Goal: Complete application form

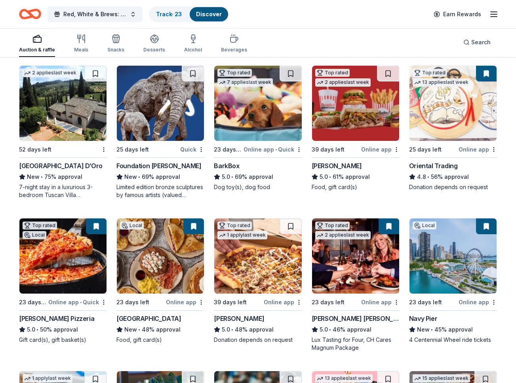
scroll to position [234, 0]
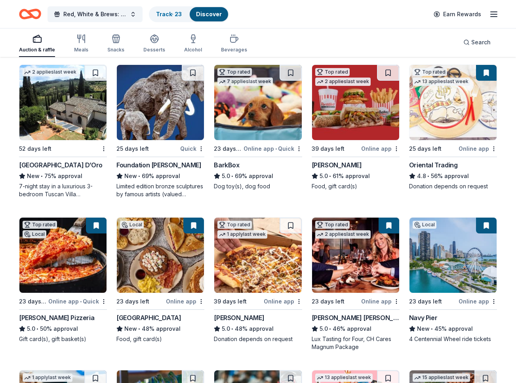
click at [240, 182] on div "BarkBox 5.0 • 69% approval Dog toy(s), dog food" at bounding box center [258, 175] width 88 height 30
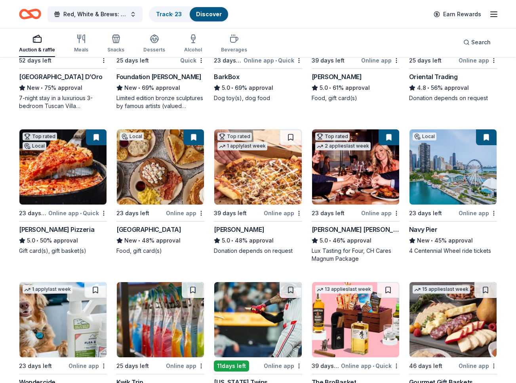
scroll to position [353, 0]
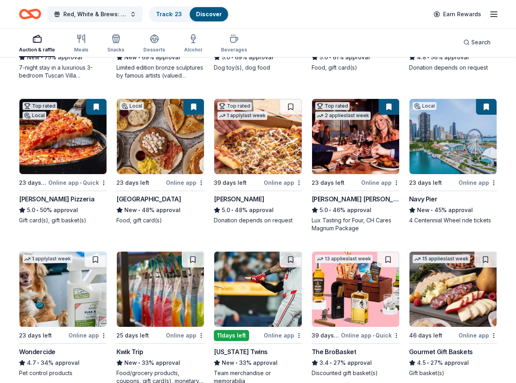
click at [425, 197] on div "Navy Pier" at bounding box center [423, 198] width 28 height 9
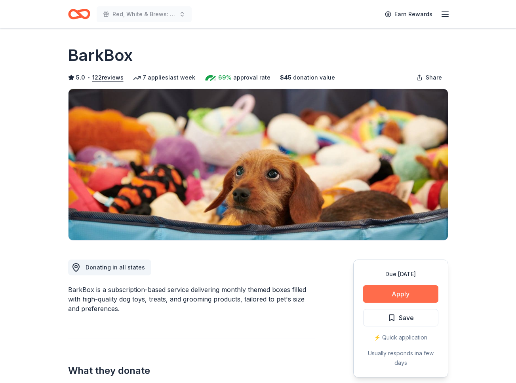
click at [394, 289] on button "Apply" at bounding box center [400, 293] width 75 height 17
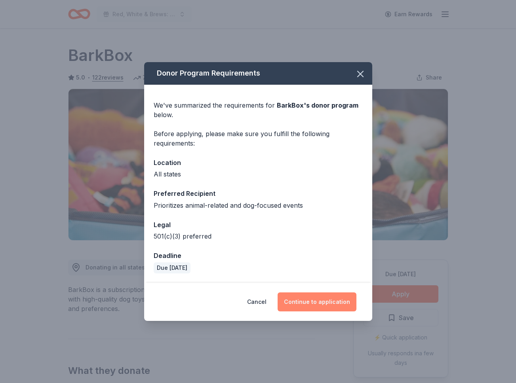
click at [315, 302] on button "Continue to application" at bounding box center [316, 301] width 79 height 19
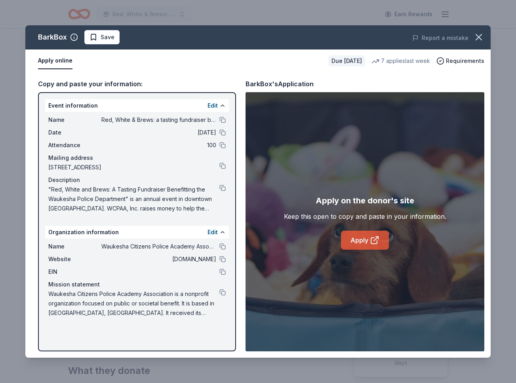
click at [361, 235] on link "Apply" at bounding box center [365, 240] width 48 height 19
click at [478, 36] on icon "button" at bounding box center [478, 37] width 11 height 11
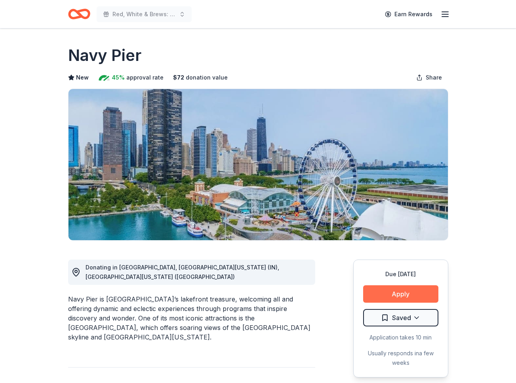
click at [402, 293] on button "Apply" at bounding box center [400, 293] width 75 height 17
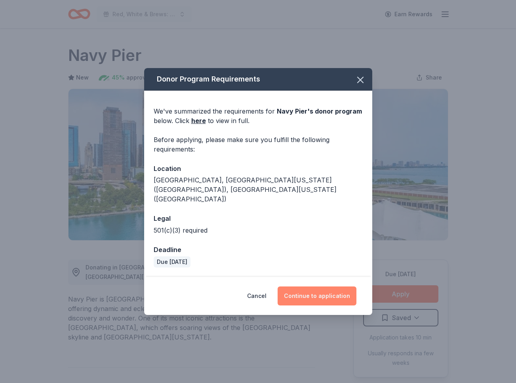
click at [331, 290] on button "Continue to application" at bounding box center [316, 295] width 79 height 19
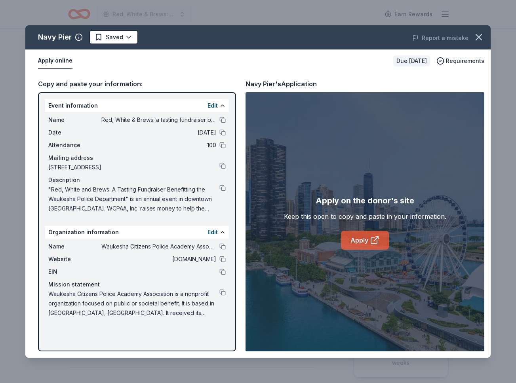
click at [367, 235] on link "Apply" at bounding box center [365, 240] width 48 height 19
